Goal: Register for event/course

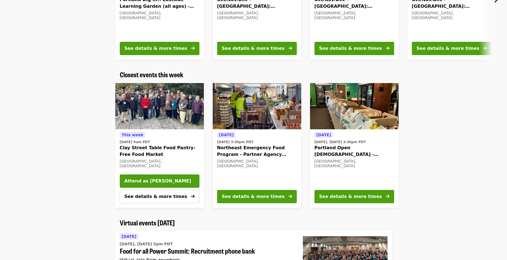
scroll to position [124, 0]
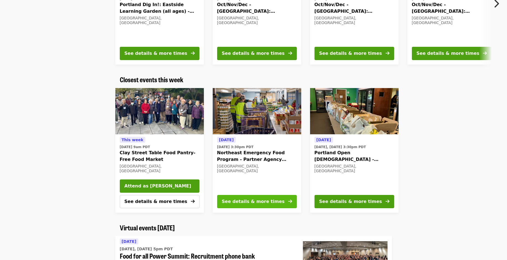
click at [251, 201] on div "See details & more times" at bounding box center [253, 201] width 63 height 7
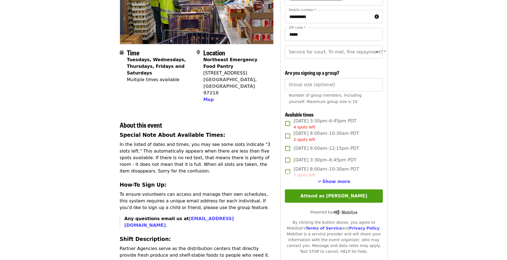
scroll to position [88, 0]
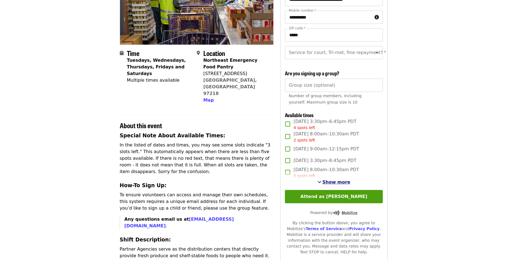
click at [335, 185] on span "Show more" at bounding box center [337, 181] width 28 height 5
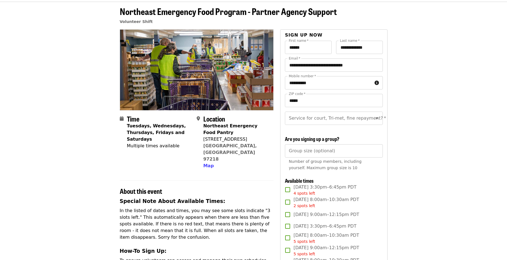
scroll to position [0, 0]
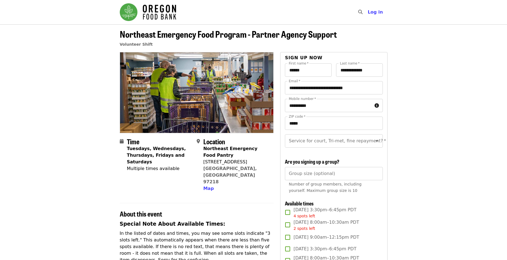
scroll to position [124, 0]
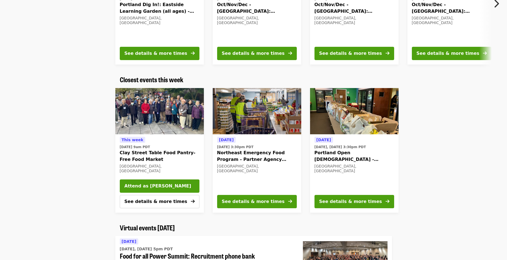
drag, startPoint x: 507, startPoint y: 41, endPoint x: 509, endPoint y: 39, distance: 2.9
click at [507, 39] on html "Skip to content ​ Log in Map Filters On-site Volunteer Shift Ending Hunger Powe…" at bounding box center [253, 6] width 507 height 260
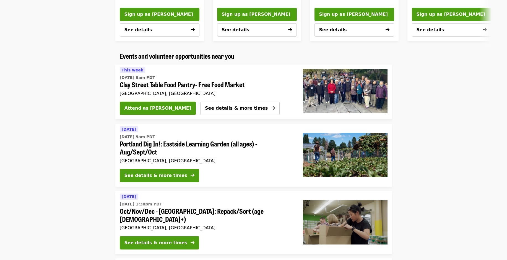
scroll to position [512, 0]
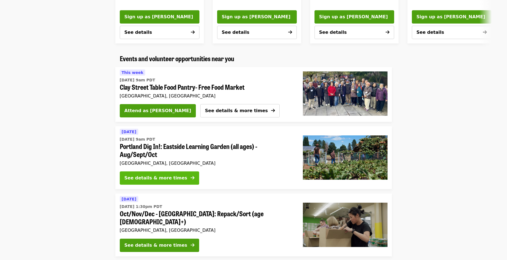
click at [155, 183] on button "See details & more times" at bounding box center [159, 177] width 79 height 13
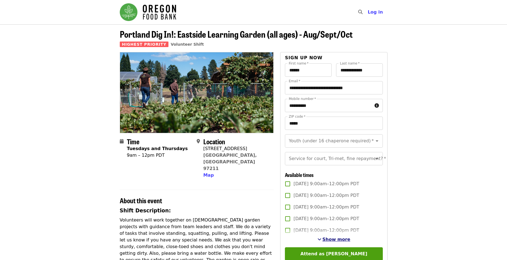
click at [339, 242] on span "Show more" at bounding box center [337, 239] width 28 height 5
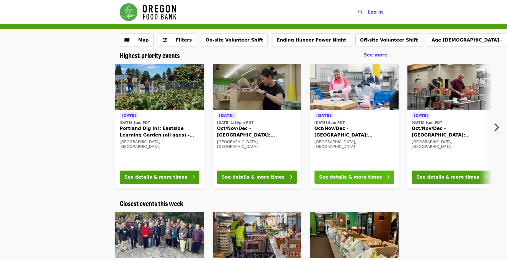
click at [341, 175] on div "See details & more times" at bounding box center [350, 177] width 63 height 7
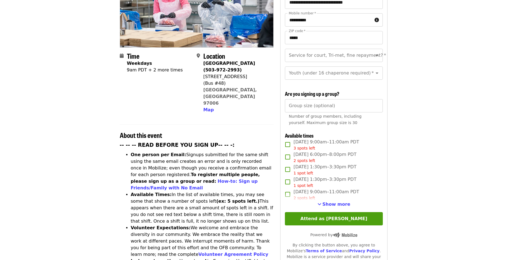
scroll to position [99, 0]
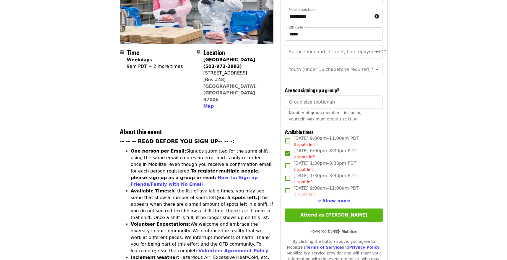
click at [330, 210] on button "Attend as [PERSON_NAME]" at bounding box center [334, 214] width 98 height 13
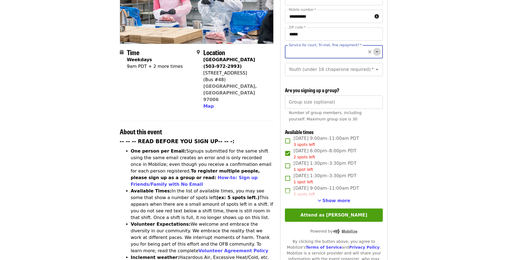
click at [374, 48] on icon "Open" at bounding box center [377, 51] width 7 height 7
click at [315, 55] on li "No" at bounding box center [331, 57] width 93 height 10
type input "**"
click at [376, 51] on icon "Open" at bounding box center [377, 51] width 3 height 1
click at [395, 76] on article "Oct/Nov/Dec - [GEOGRAPHIC_DATA]: Repack/Sort (age [DEMOGRAPHIC_DATA]+) Highest …" at bounding box center [253, 219] width 507 height 587
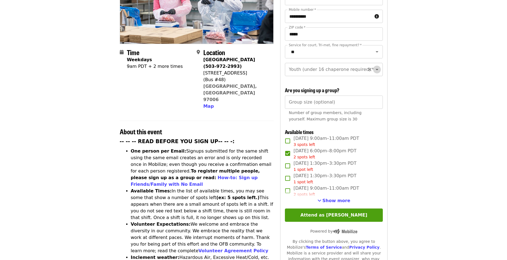
click at [374, 66] on icon "Open" at bounding box center [377, 69] width 7 height 7
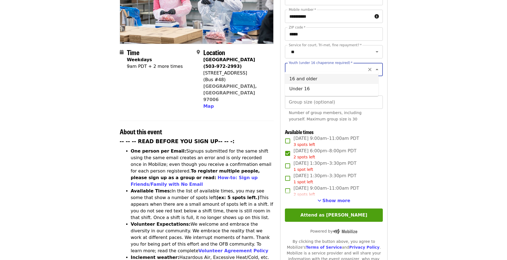
click at [357, 80] on li "16 and older" at bounding box center [331, 79] width 93 height 10
type input "**********"
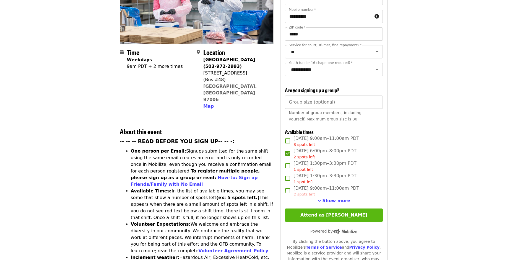
click at [351, 212] on button "Attend as [PERSON_NAME]" at bounding box center [334, 214] width 98 height 13
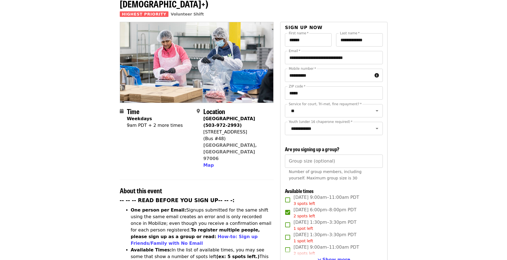
scroll to position [0, 0]
